Goal: Information Seeking & Learning: Understand process/instructions

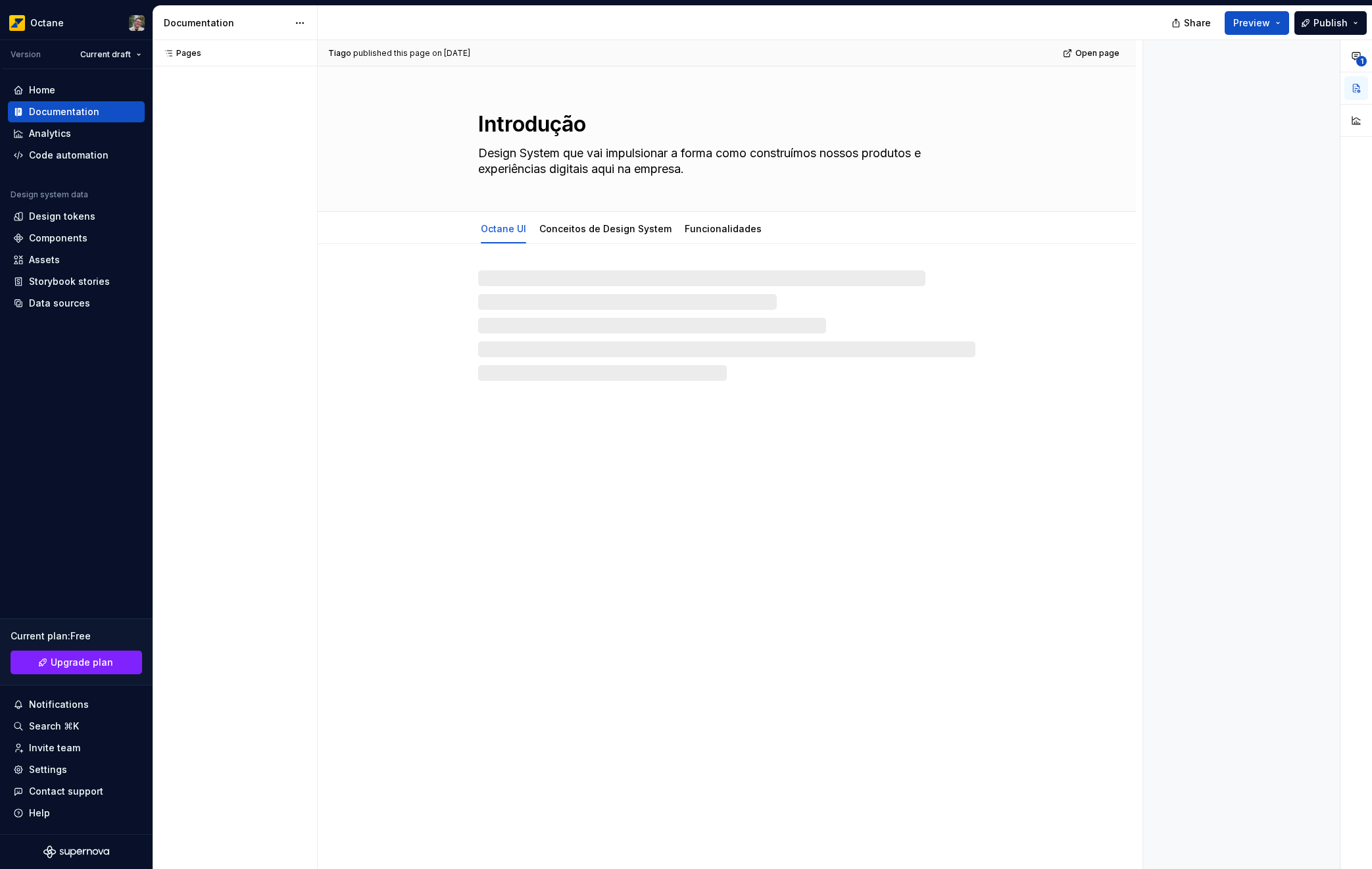
type textarea "*"
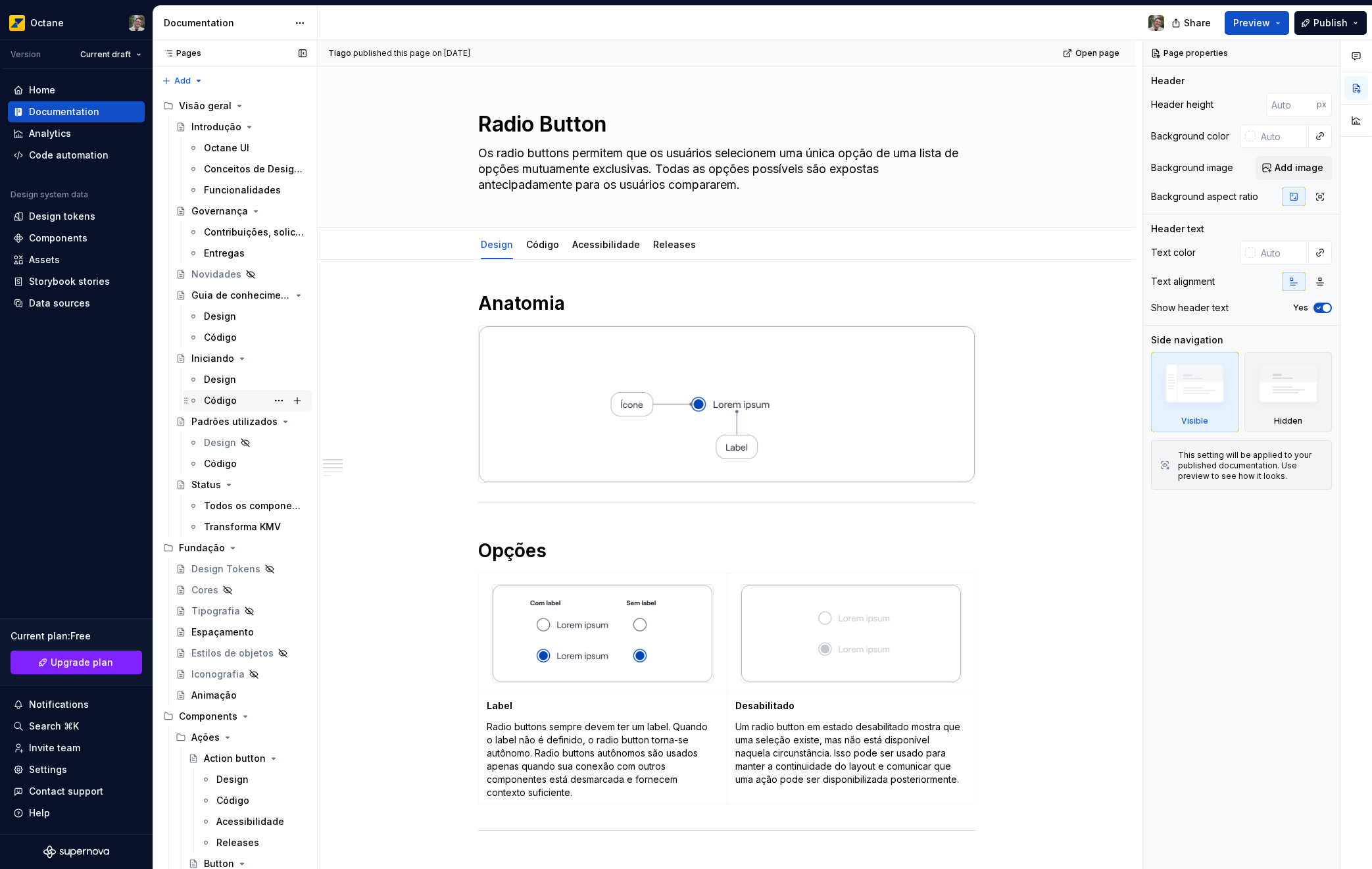
scroll to position [21, 0]
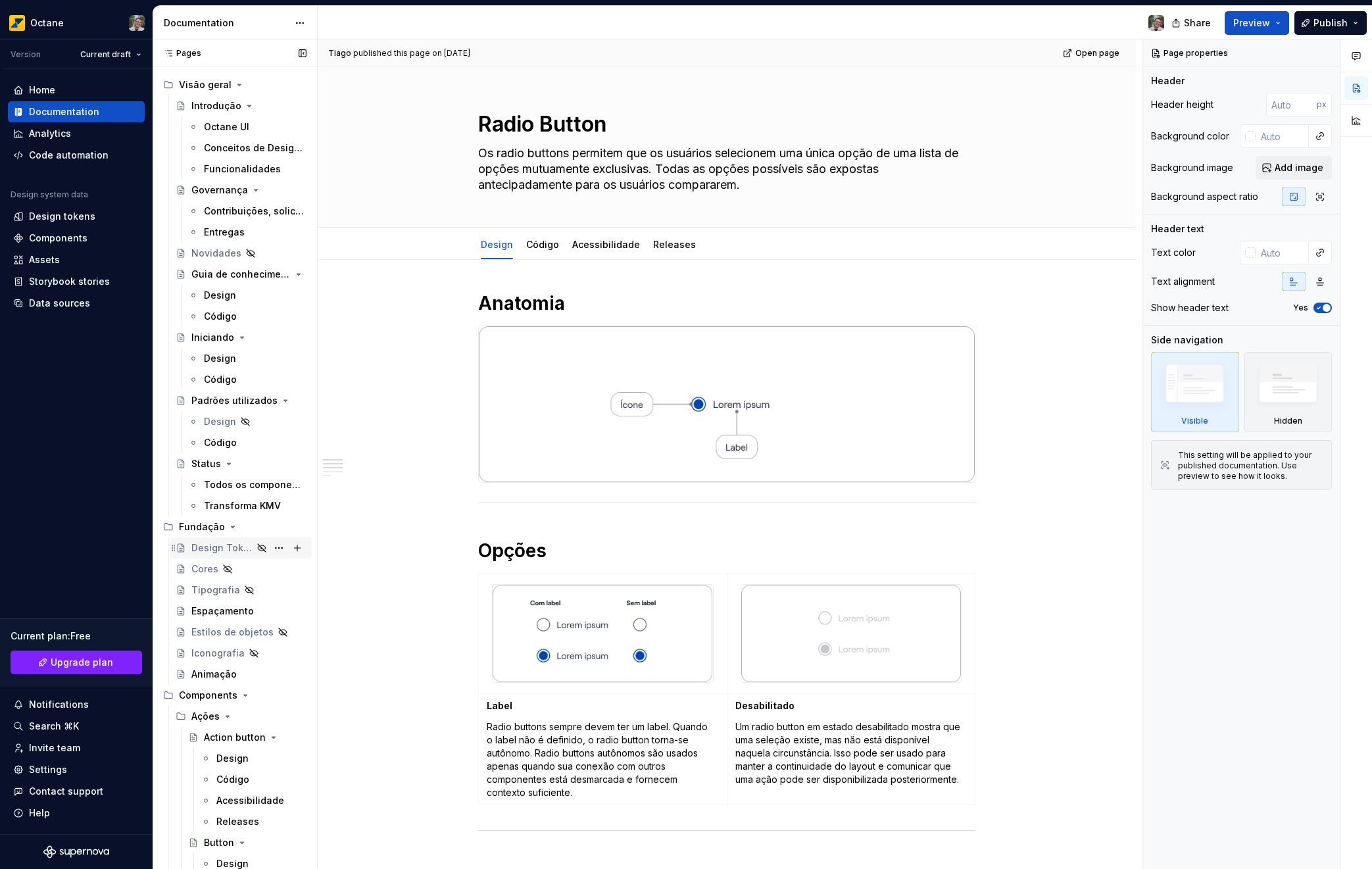
click at [256, 549] on icon "Page tree" at bounding box center [261, 548] width 10 height 10
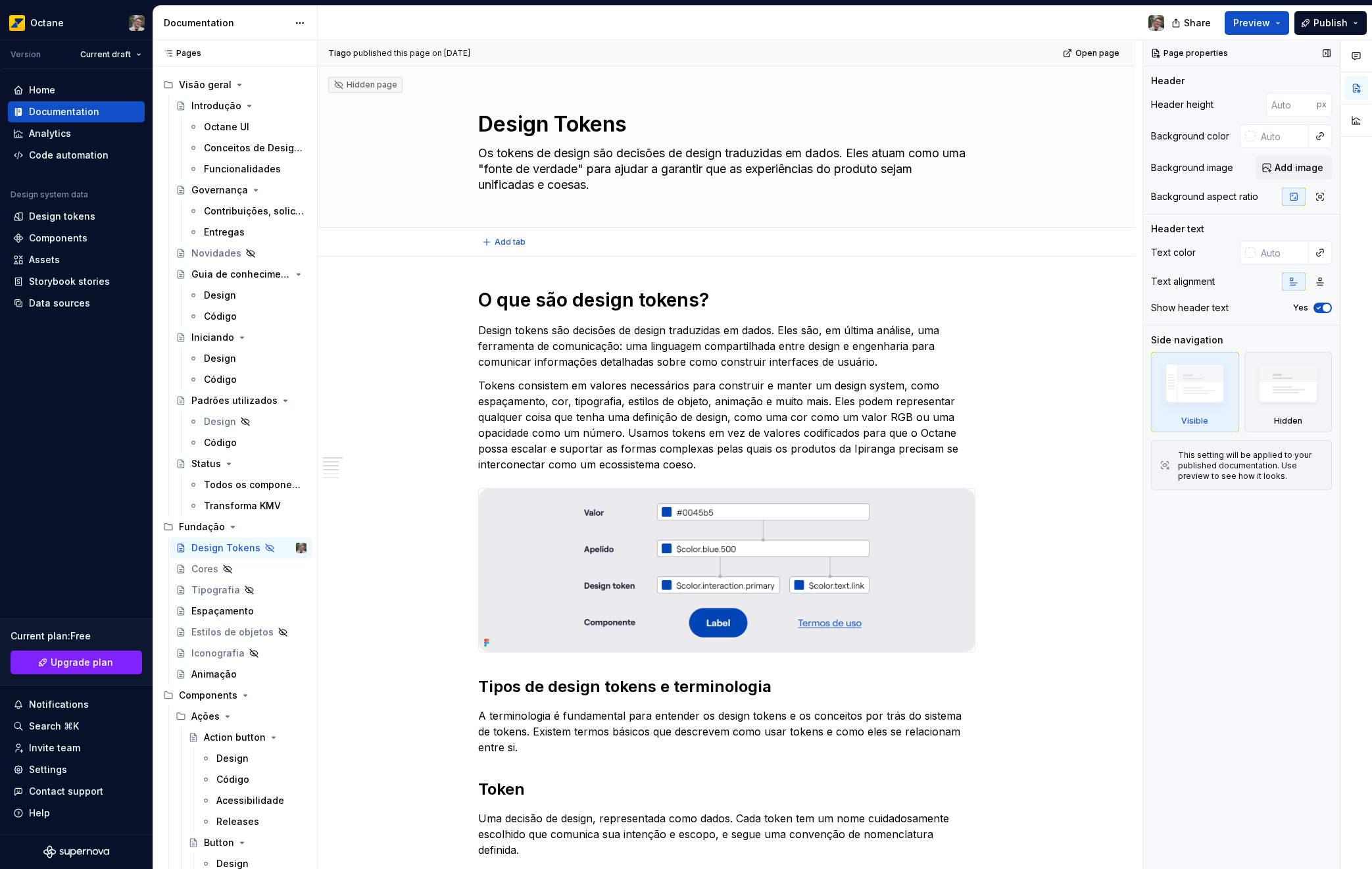
type textarea "*"
